Goal: Task Accomplishment & Management: Use online tool/utility

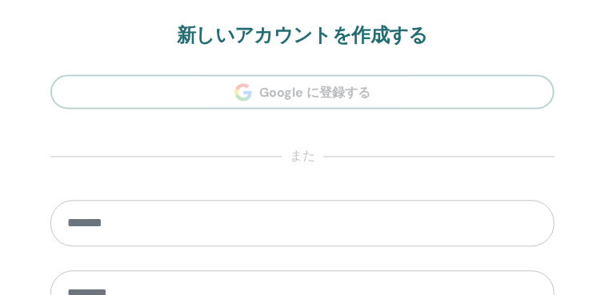
scroll to position [776, 0]
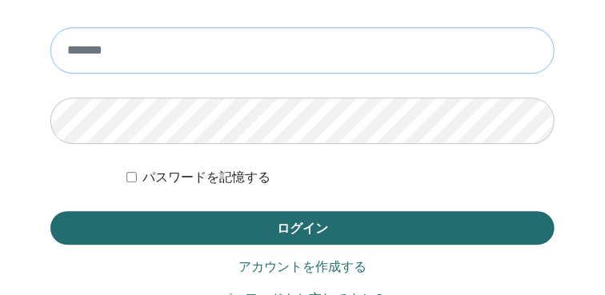
scroll to position [1084, 0]
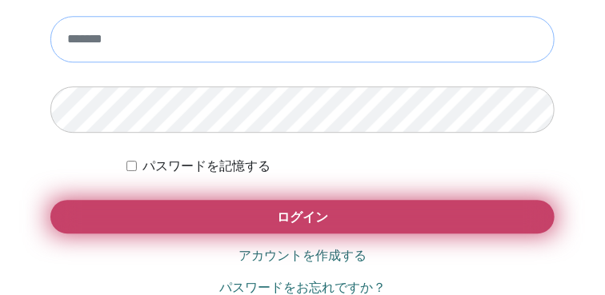
type input "**********"
click at [221, 219] on button "ログイン" at bounding box center [302, 217] width 504 height 34
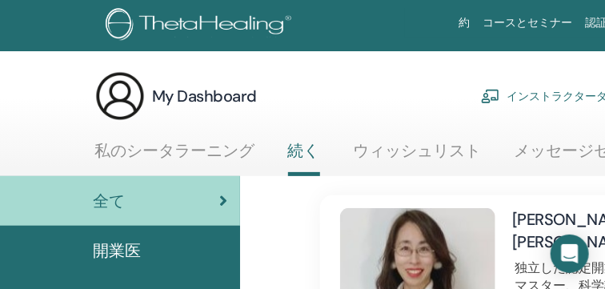
click at [539, 92] on link "インストラクターダッシュボード" at bounding box center [578, 95] width 194 height 35
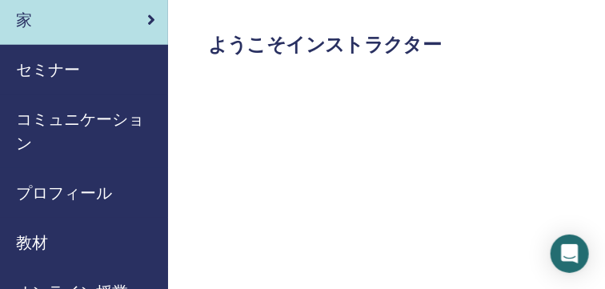
scroll to position [146, 85]
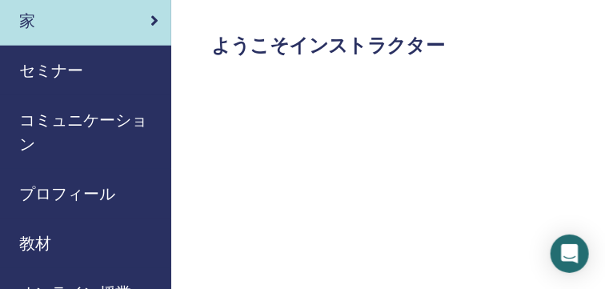
click at [66, 66] on span "セミナー" at bounding box center [51, 70] width 64 height 24
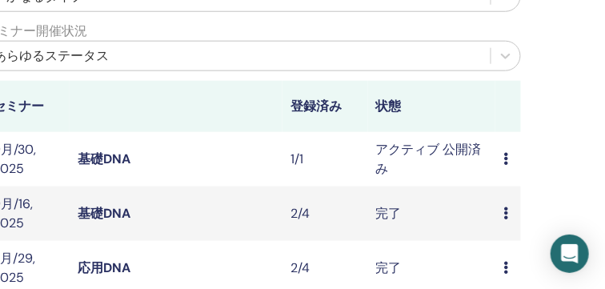
scroll to position [413, 311]
click at [503, 153] on icon at bounding box center [505, 157] width 5 height 13
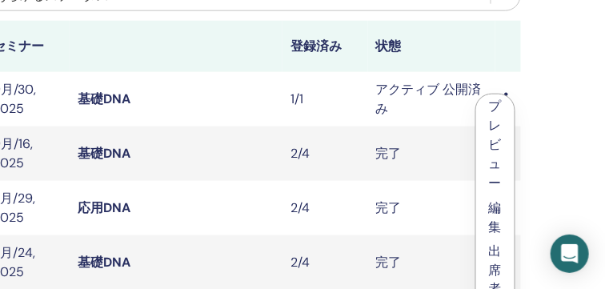
scroll to position [471, 311]
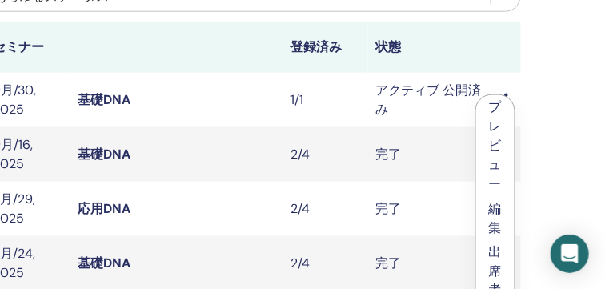
click at [495, 259] on link "出席者" at bounding box center [495, 270] width 13 height 55
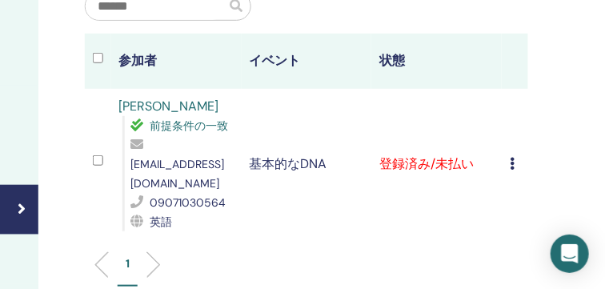
scroll to position [291, 282]
click at [511, 157] on icon at bounding box center [512, 163] width 5 height 13
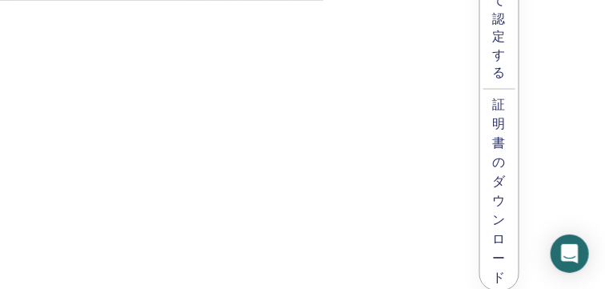
scroll to position [1210, 282]
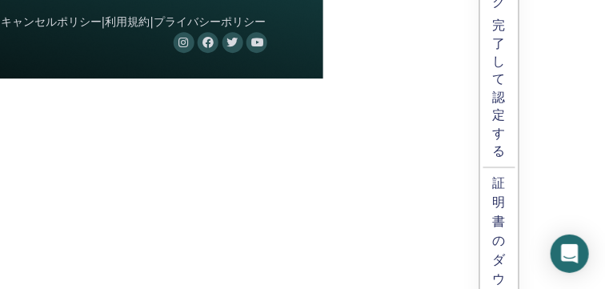
click at [498, 124] on p "完了して認定する" at bounding box center [499, 88] width 13 height 143
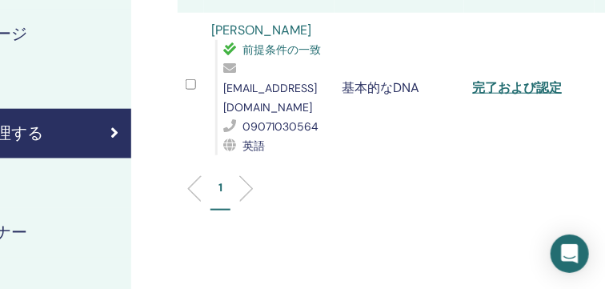
scroll to position [367, 203]
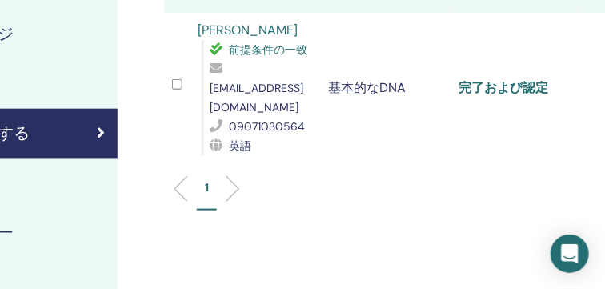
click at [530, 79] on link "完了および認定" at bounding box center [504, 87] width 90 height 17
